Goal: Task Accomplishment & Management: Manage account settings

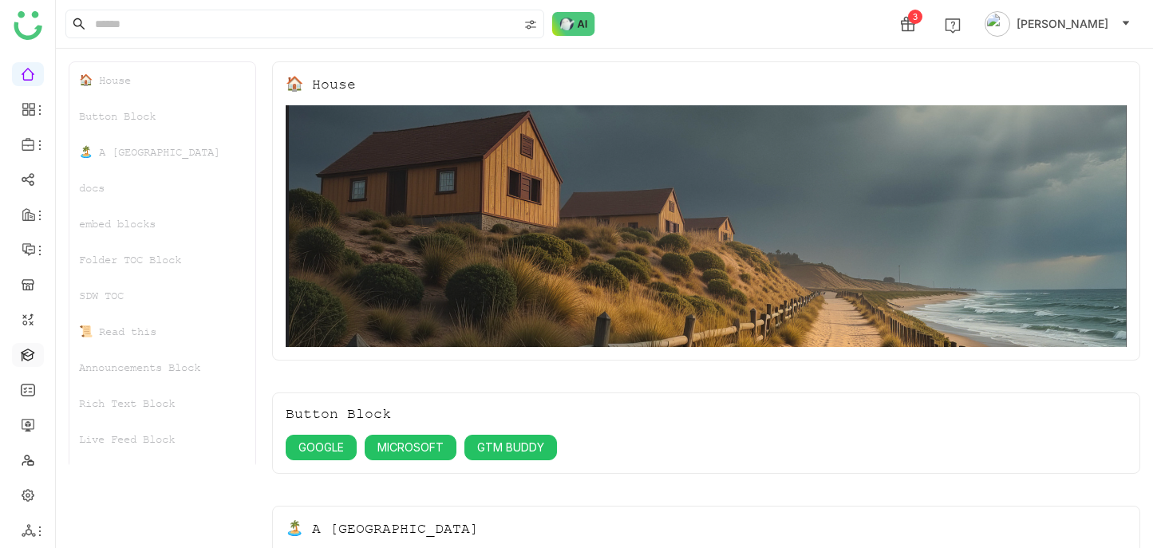
click at [27, 347] on link at bounding box center [28, 354] width 14 height 14
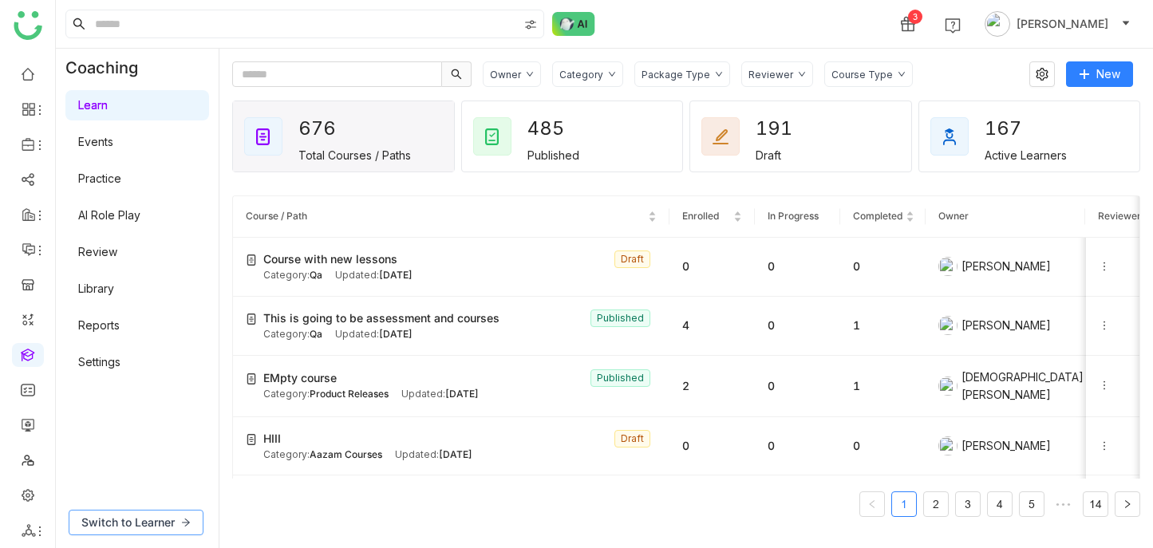
click at [152, 520] on span "Switch to Learner" at bounding box center [127, 523] width 93 height 18
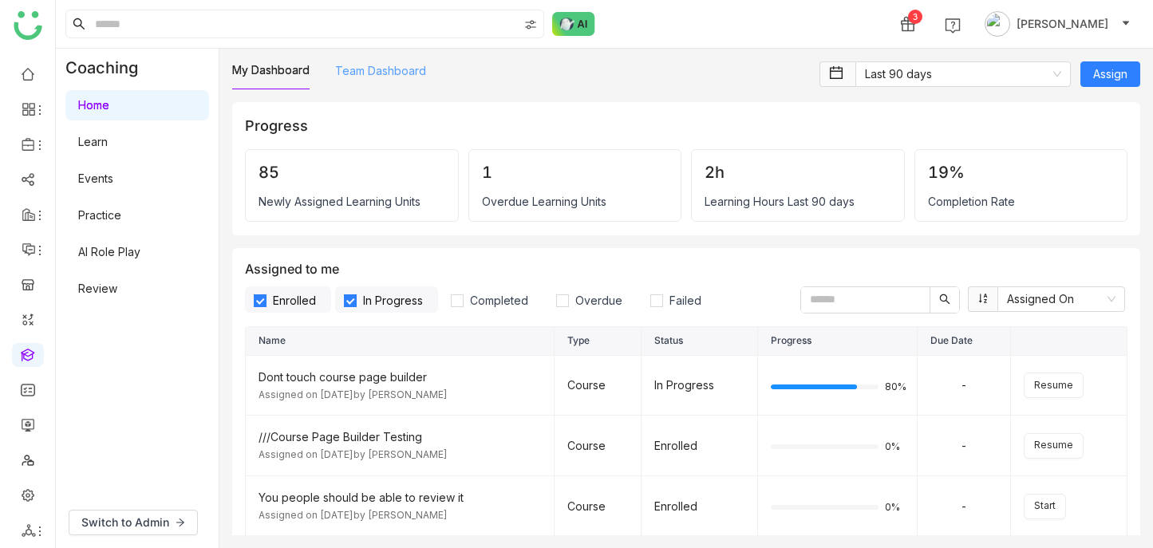
click at [397, 69] on link "Team Dashboard" at bounding box center [380, 71] width 91 height 14
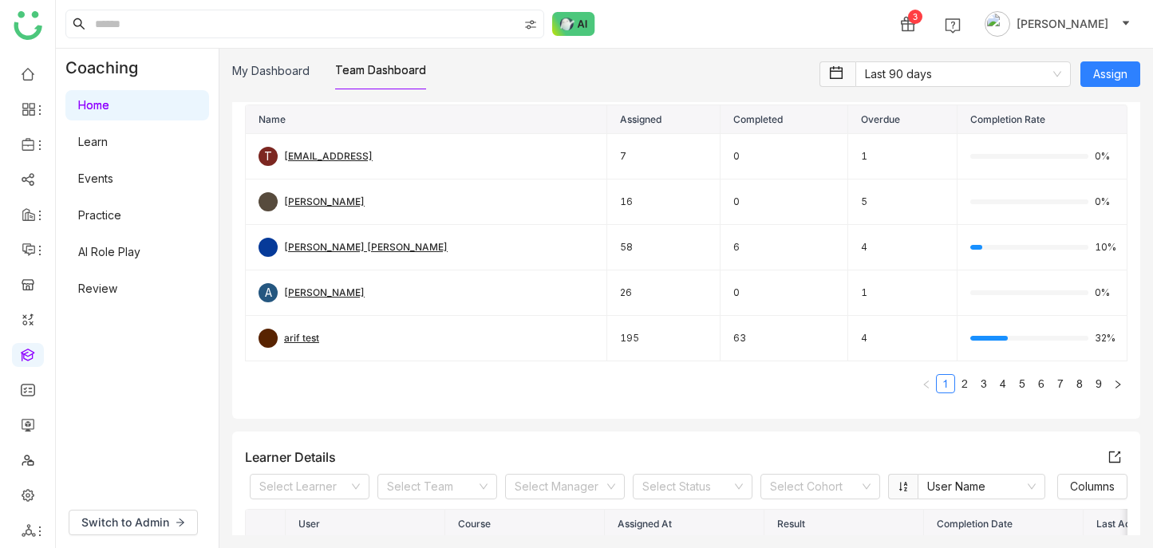
scroll to position [136, 0]
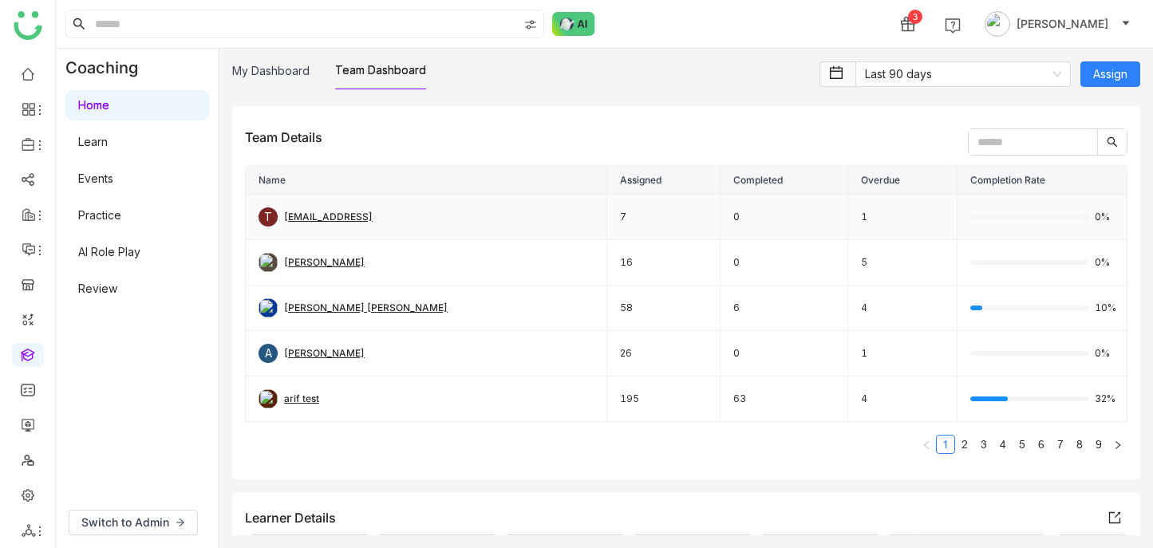
click at [347, 217] on div "testvishns@gtmbuddy.ai" at bounding box center [328, 217] width 89 height 15
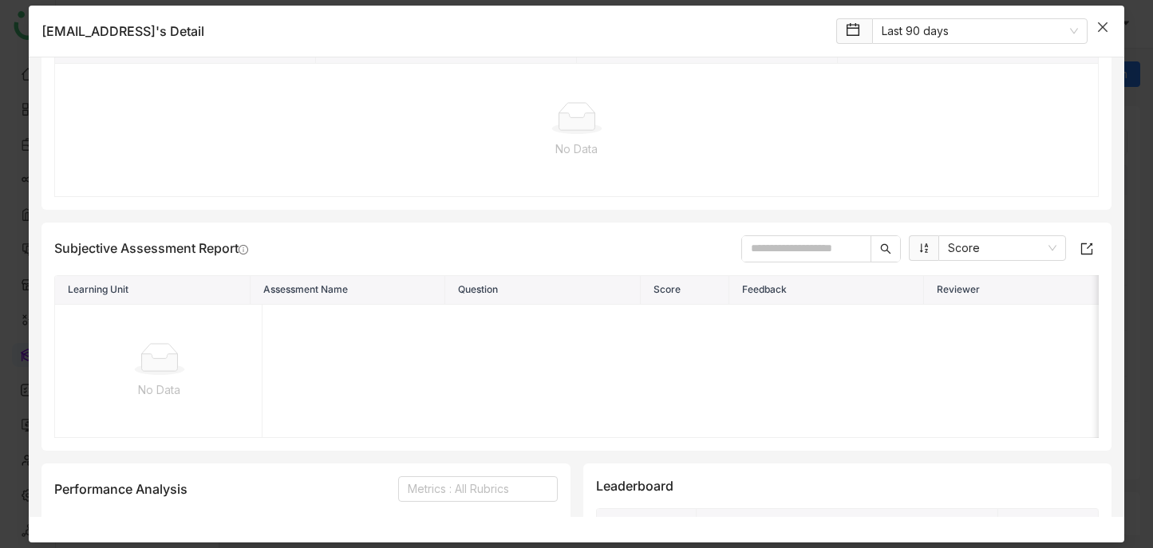
scroll to position [738, 0]
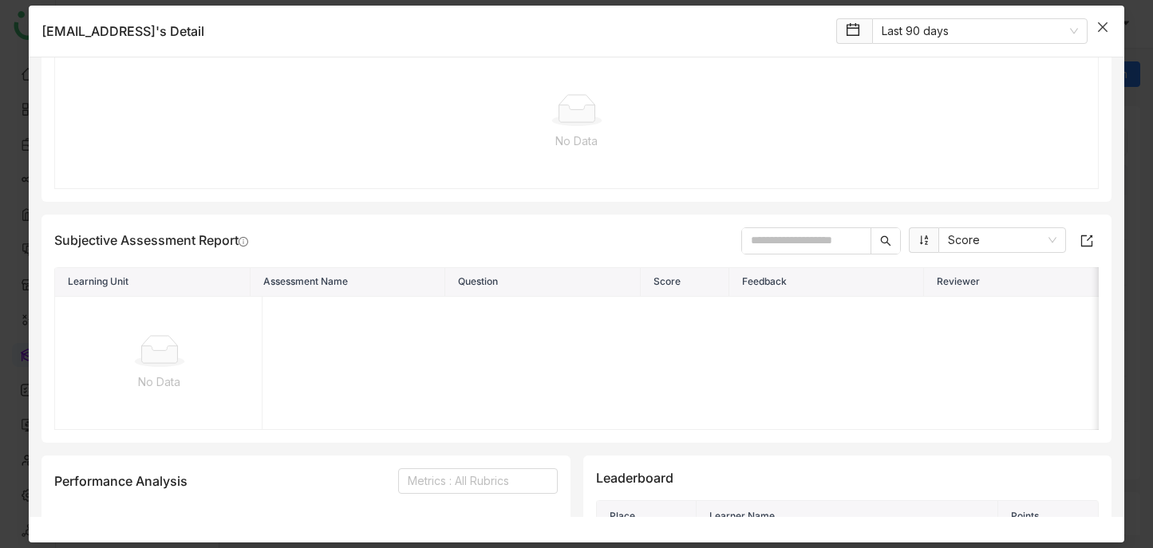
click at [1100, 19] on span "Close" at bounding box center [1102, 27] width 43 height 43
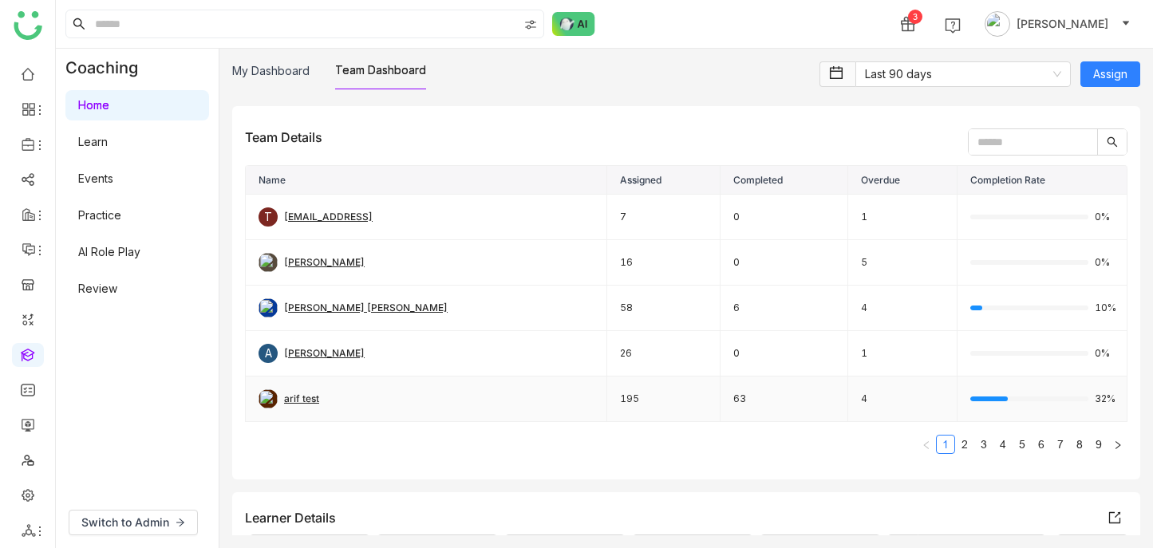
click at [306, 397] on div "arif test" at bounding box center [301, 399] width 35 height 15
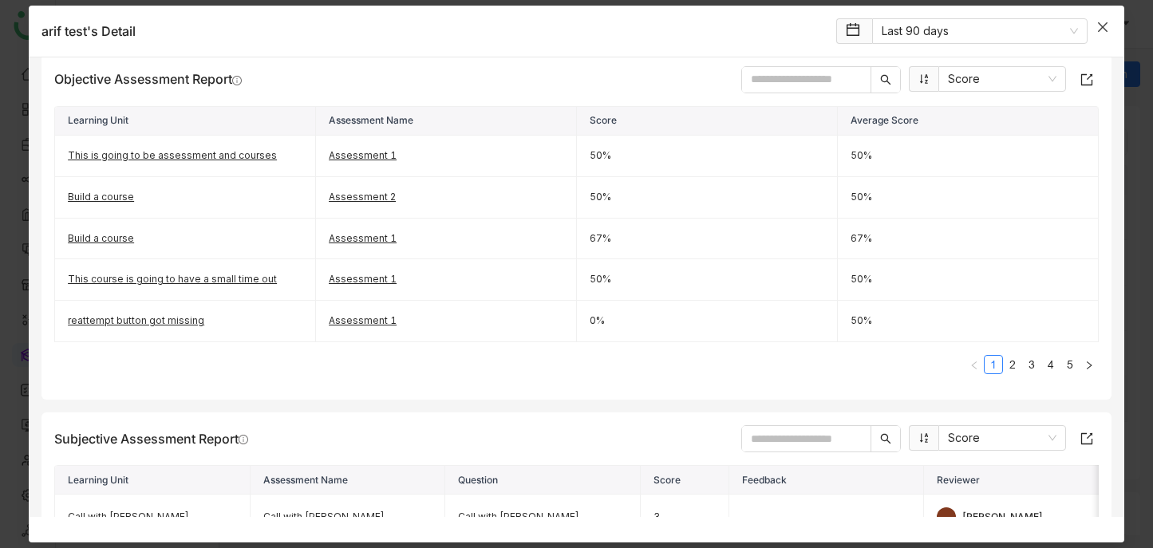
scroll to position [703, 0]
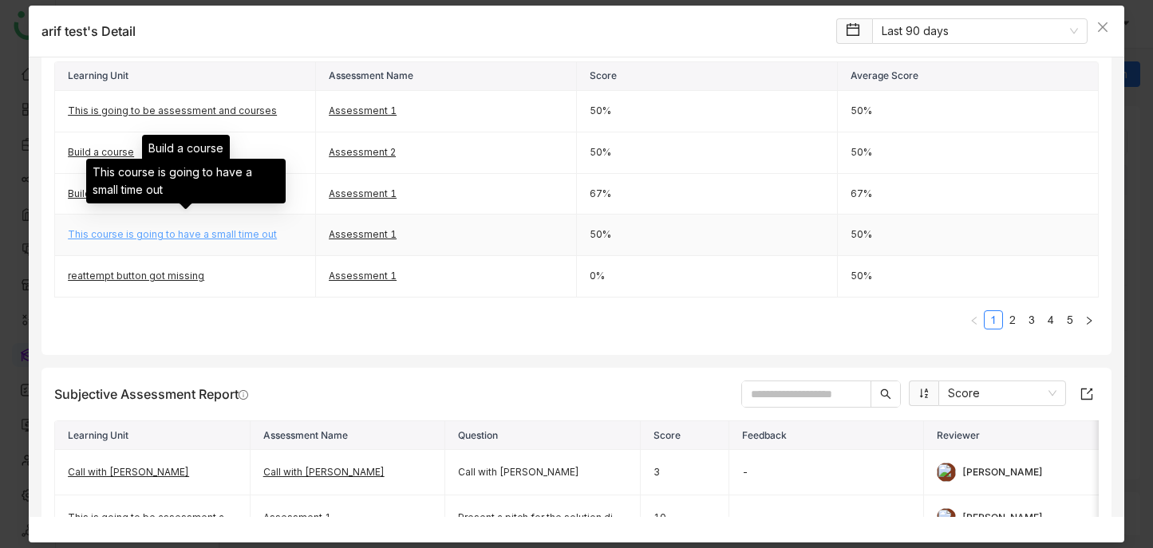
click at [251, 234] on link "This course is going to have a small time out" at bounding box center [172, 234] width 209 height 12
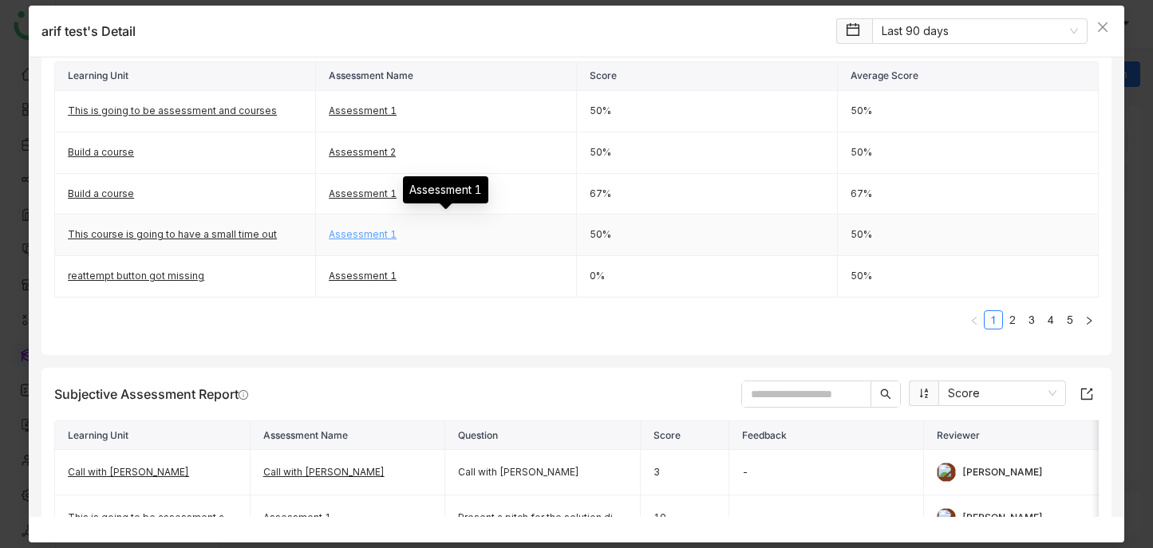
click at [362, 234] on link "Assessment 1" at bounding box center [363, 234] width 68 height 12
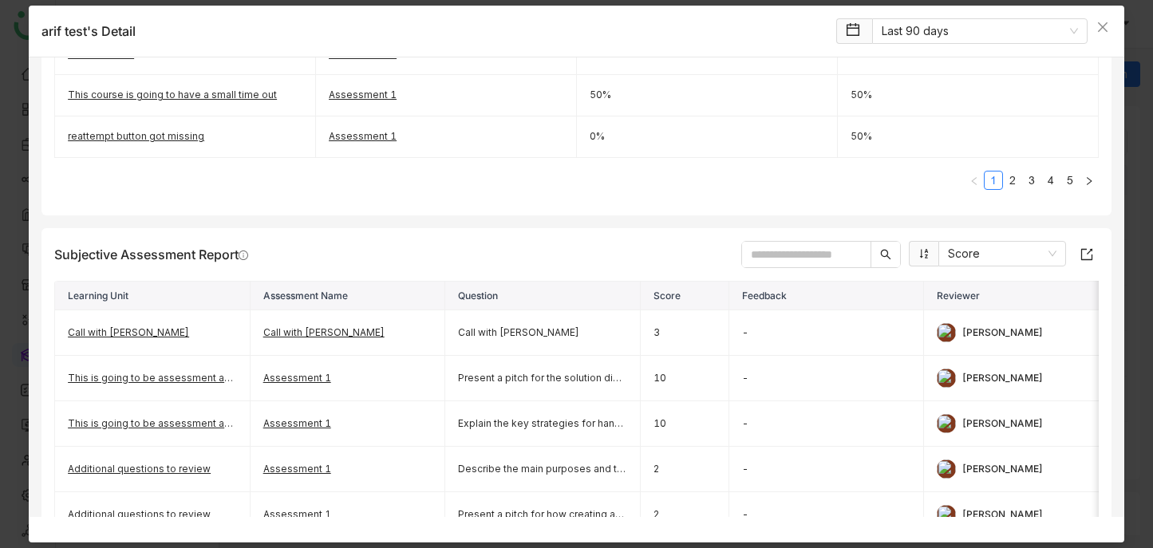
scroll to position [902, 0]
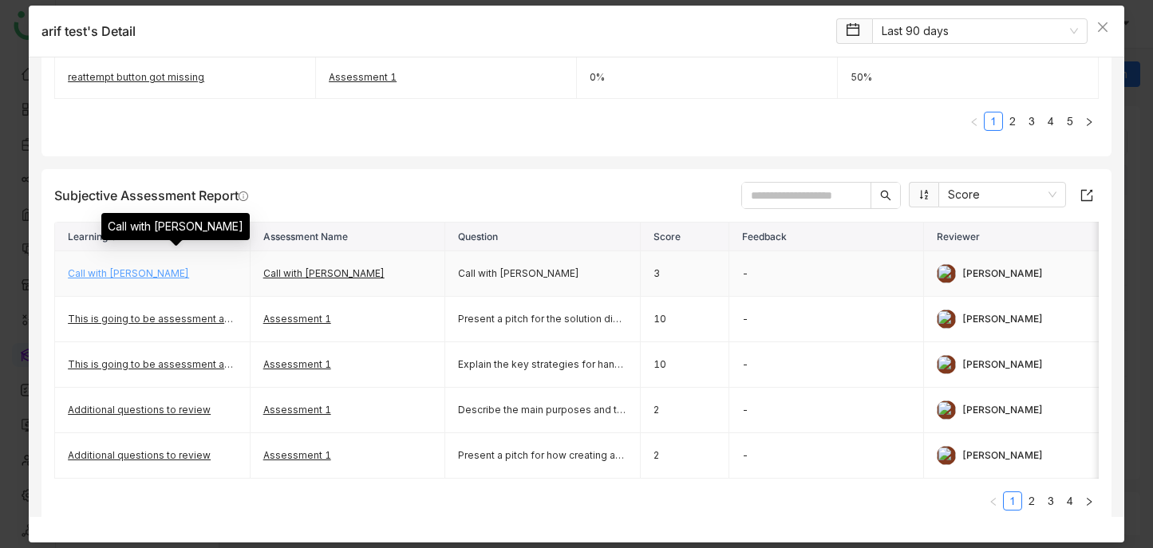
click at [137, 274] on link "Call with mahesh" at bounding box center [128, 273] width 121 height 12
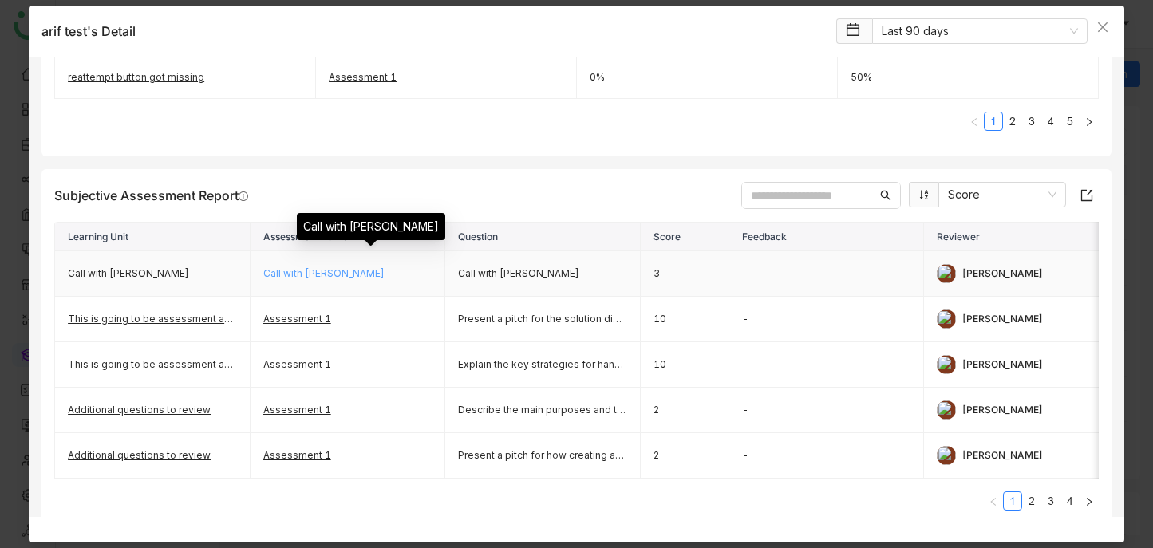
click at [307, 271] on link "Call with mahesh" at bounding box center [323, 273] width 121 height 12
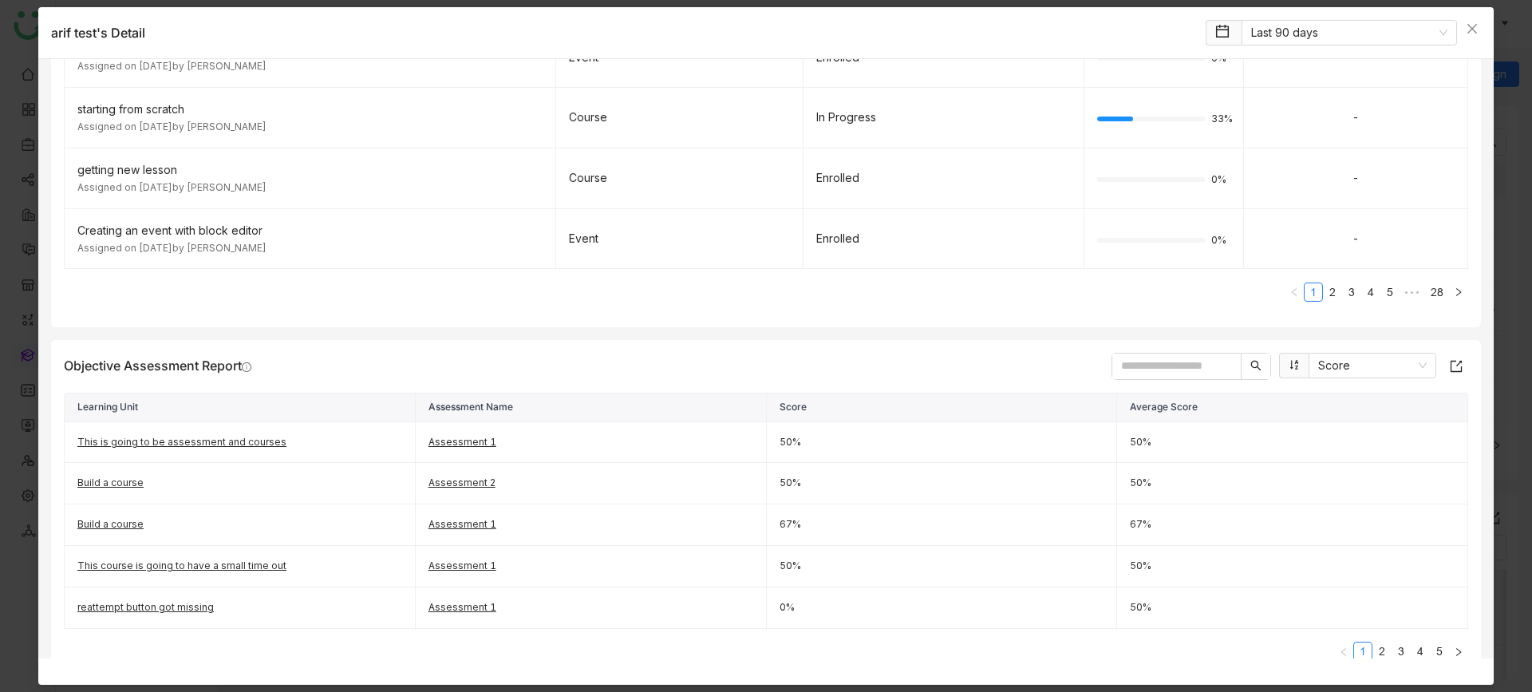
scroll to position [373, 0]
